Goal: Task Accomplishment & Management: Complete application form

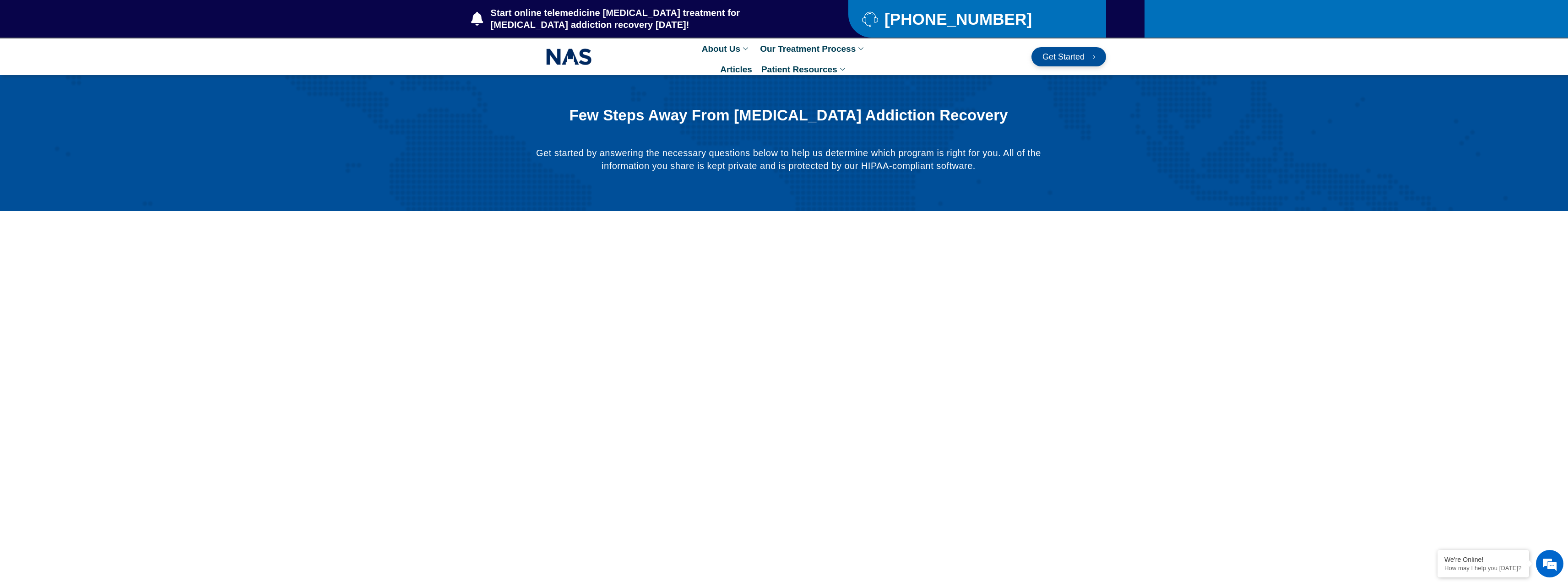
click at [1279, 184] on div at bounding box center [784, 142] width 1568 height 136
